Goal: Information Seeking & Learning: Understand process/instructions

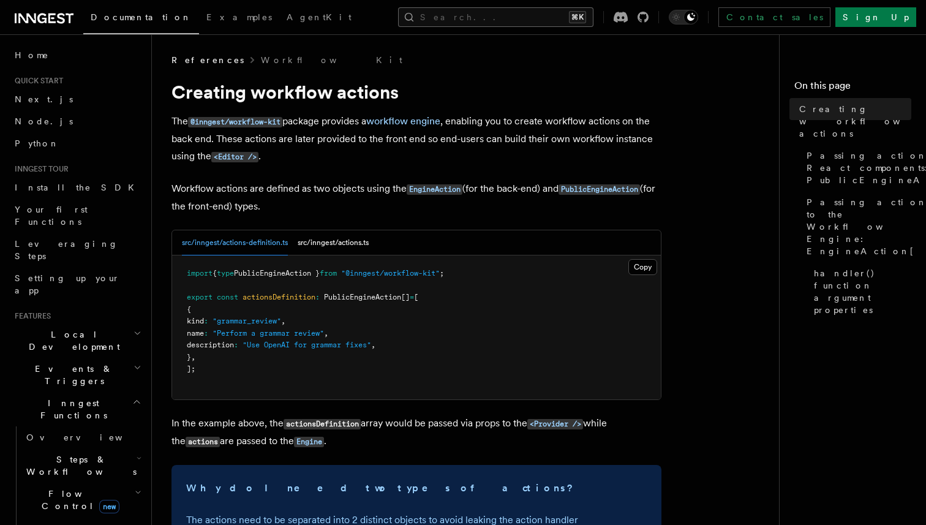
click at [507, 23] on button "Search... ⌘K" at bounding box center [495, 17] width 195 height 20
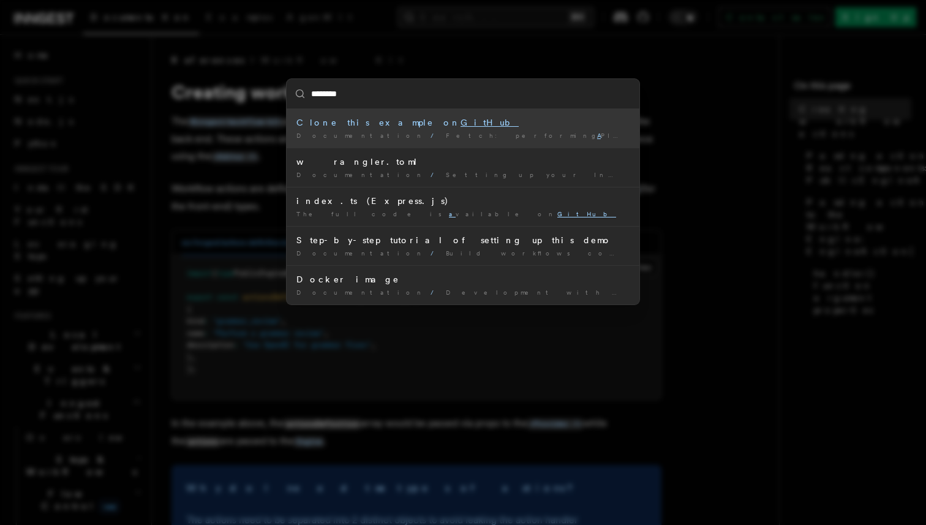
type input "*********"
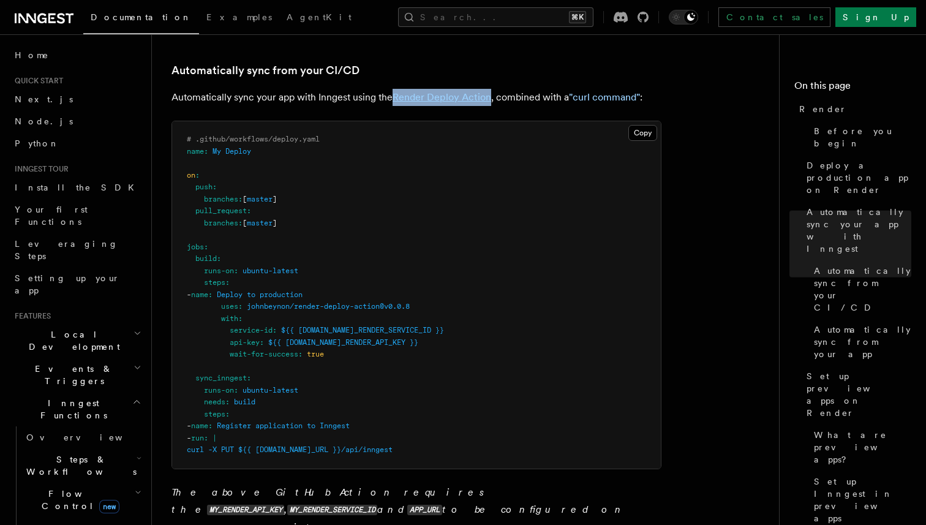
scroll to position [670, 0]
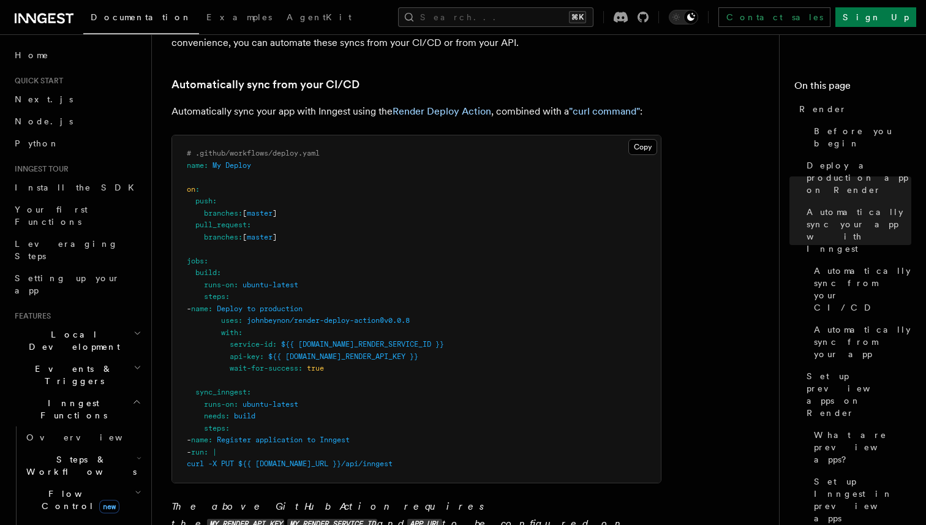
click at [334, 105] on p "Automatically sync your app with Inngest using the Render Deploy Action , combi…" at bounding box center [416, 111] width 490 height 17
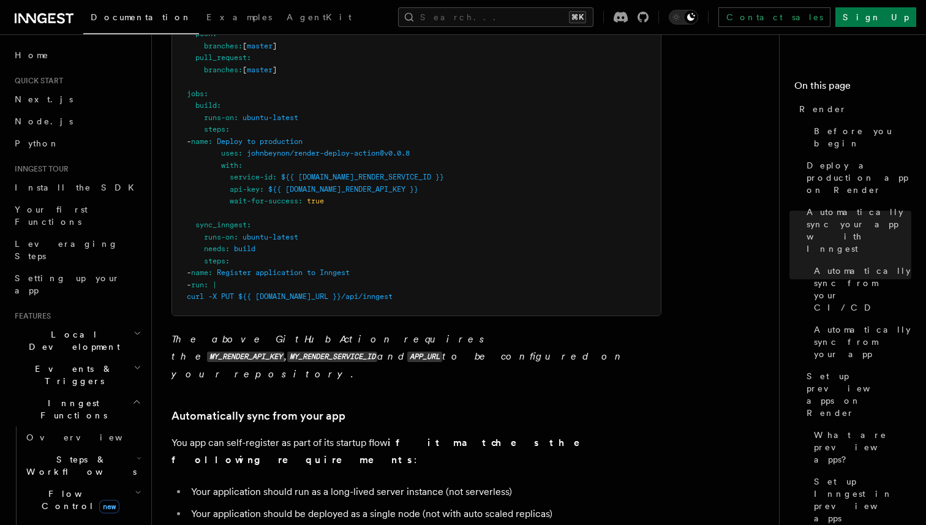
scroll to position [836, 0]
drag, startPoint x: 194, startPoint y: 225, endPoint x: 480, endPoint y: 310, distance: 298.2
click at [480, 310] on pre "# .github/workflows/deploy.yaml name : My Deploy on : push : branches : [ maste…" at bounding box center [416, 142] width 489 height 347
copy code "sync_inngest : runs-on : ubuntu-latest needs : build steps : - name : Register …"
